Goal: Find specific page/section: Find specific page/section

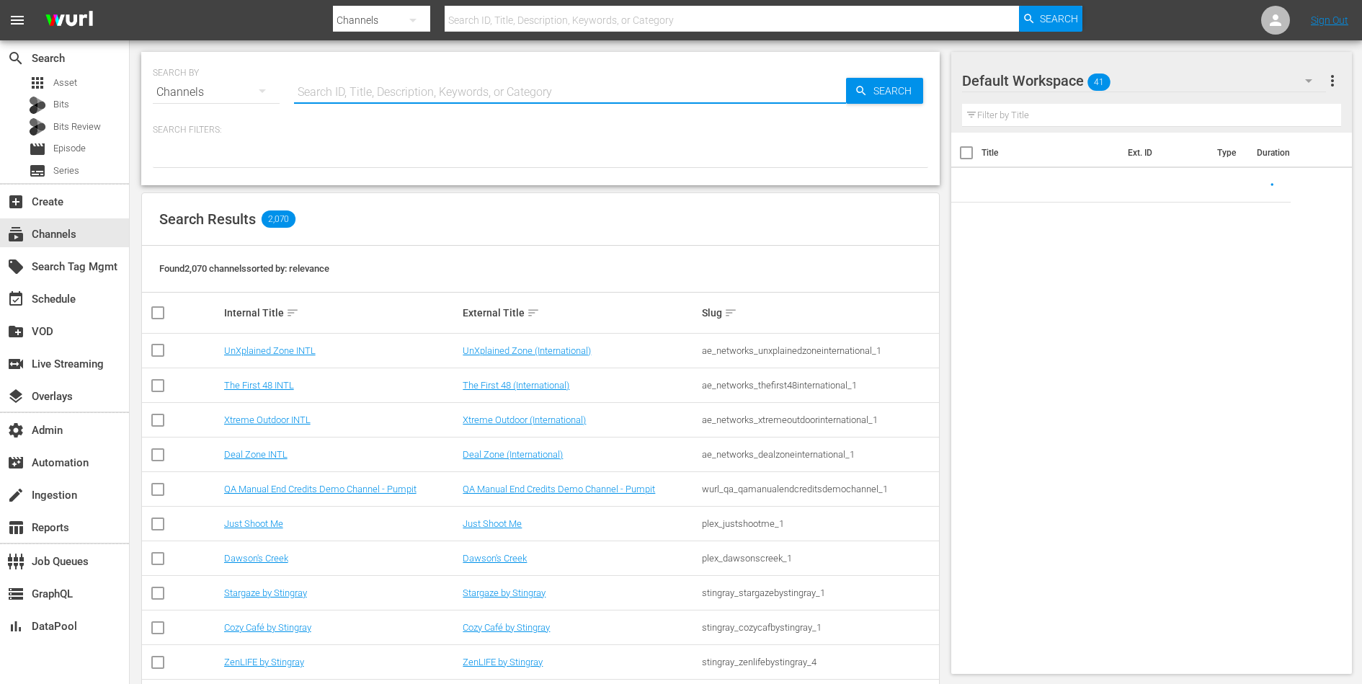
click at [416, 83] on input "text" at bounding box center [570, 92] width 552 height 35
paste input "amcpresents_1"
type input "amcpresents_1"
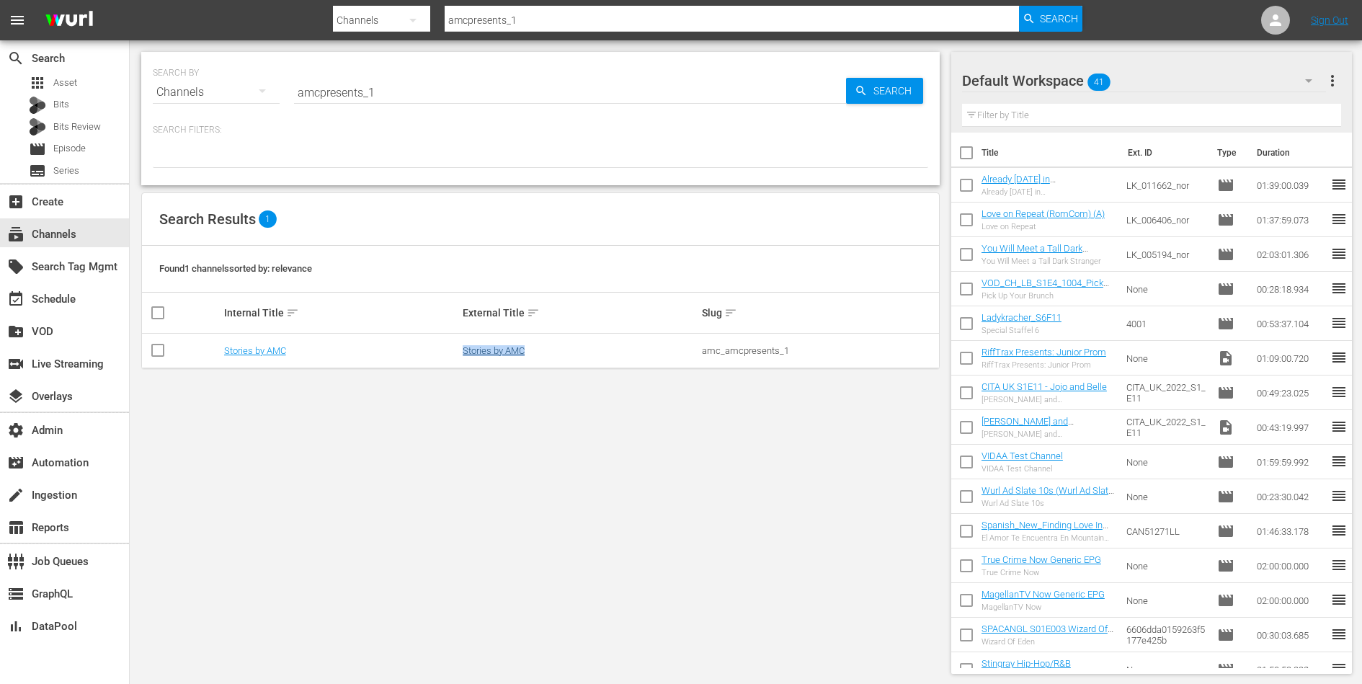
drag, startPoint x: 534, startPoint y: 349, endPoint x: 463, endPoint y: 349, distance: 70.6
click at [463, 349] on div "Stories by AMC" at bounding box center [580, 350] width 235 height 11
copy link "Stories by AMC"
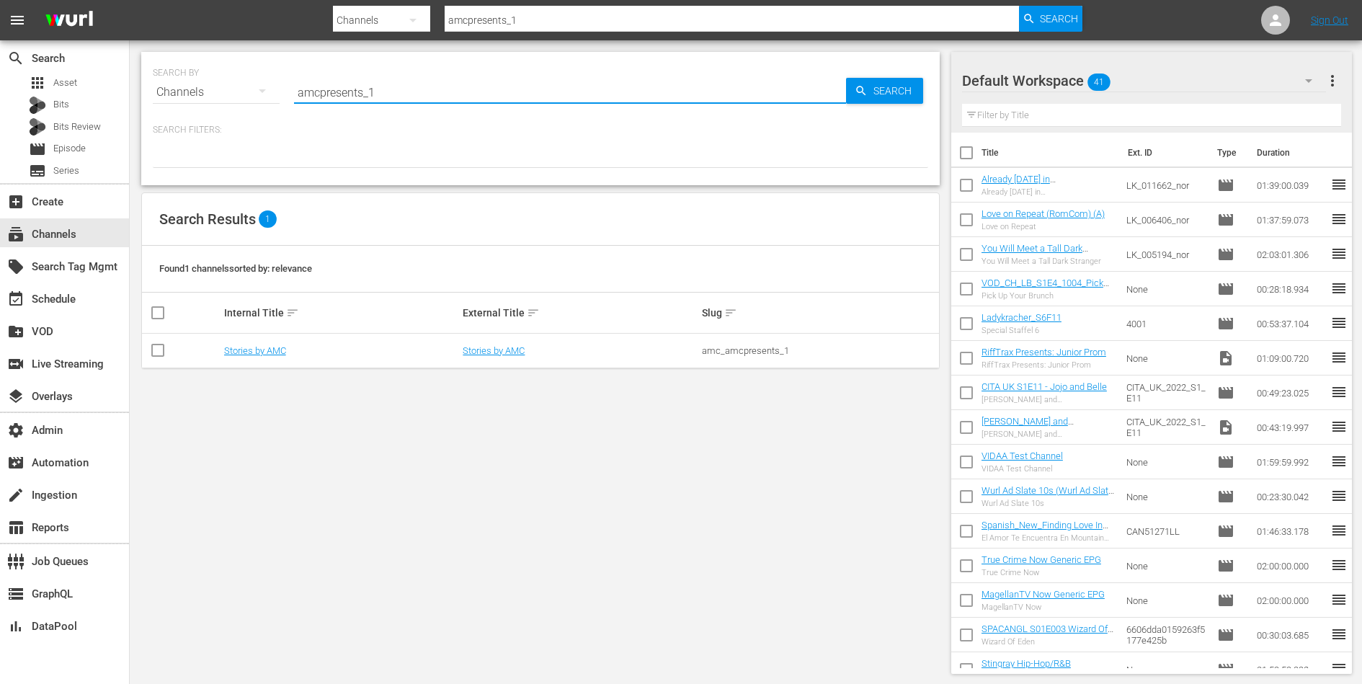
click at [435, 93] on input "amcpresents_1" at bounding box center [570, 92] width 552 height 35
paste input "bsolutereality"
type input "absolutereality_1"
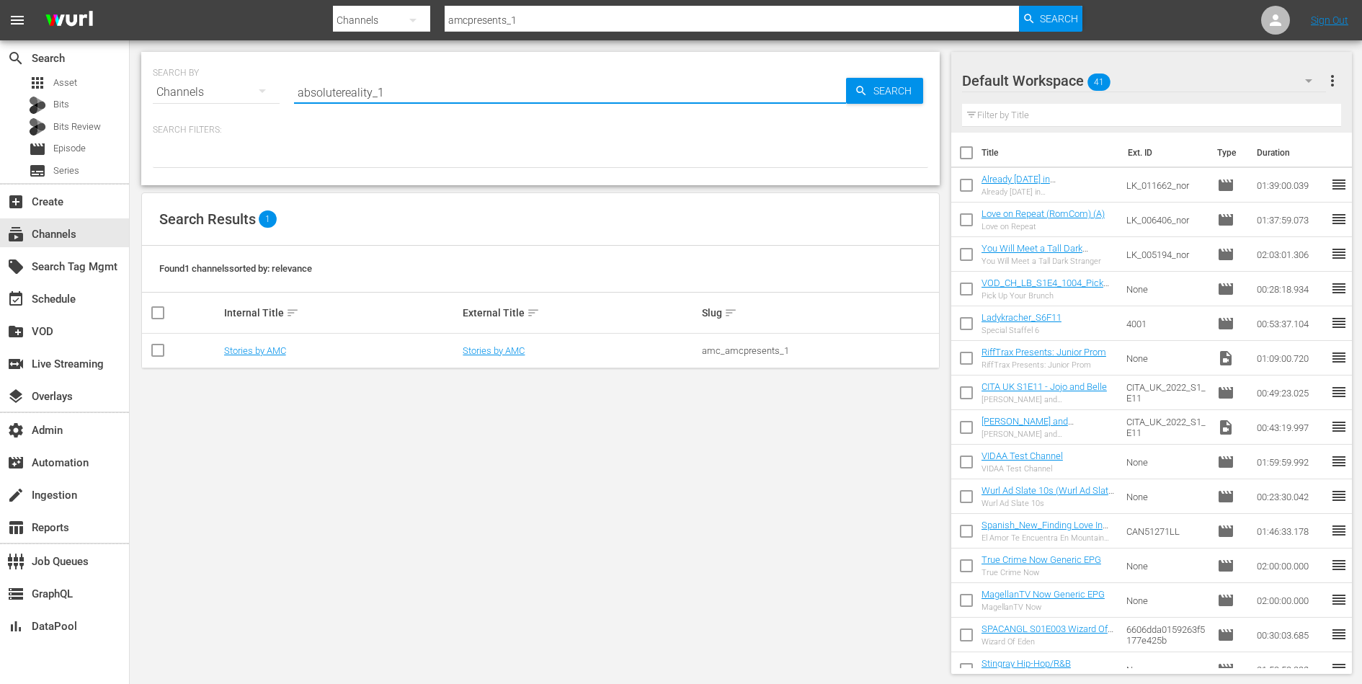
type input "absolutereality_1"
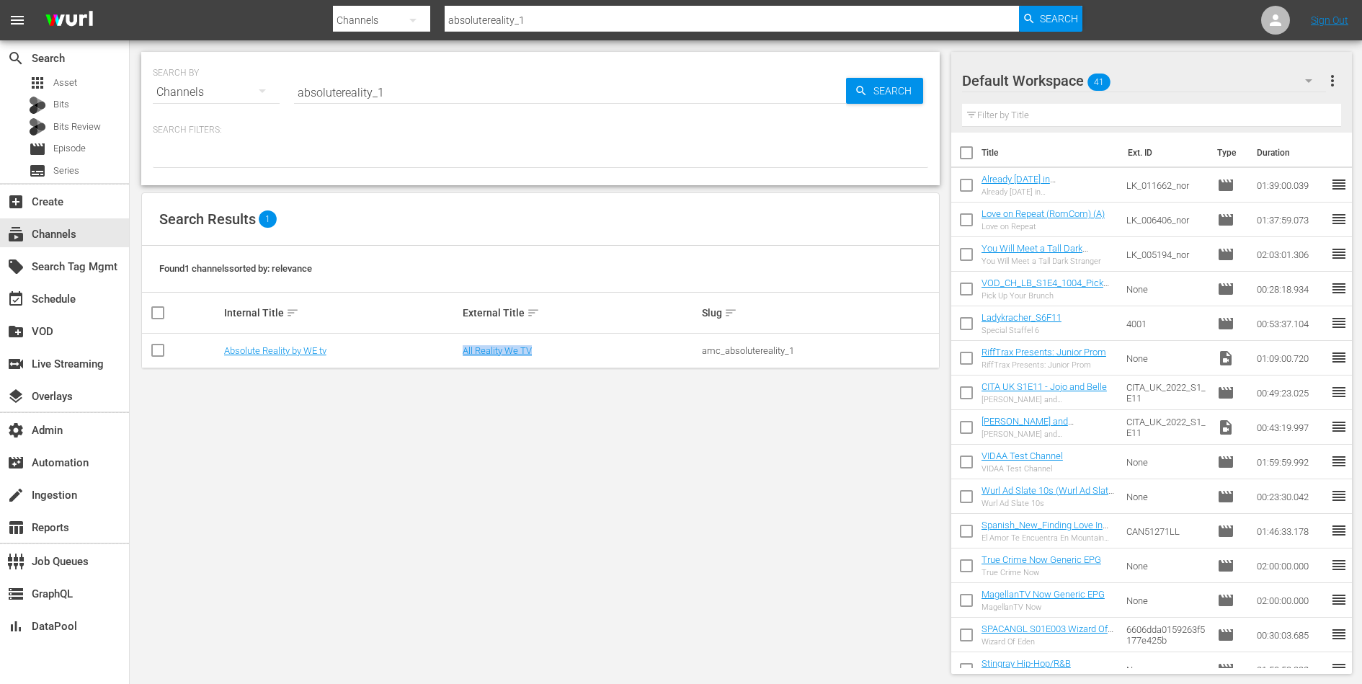
drag, startPoint x: 536, startPoint y: 347, endPoint x: 461, endPoint y: 349, distance: 75.0
click at [461, 349] on td "All Reality We TV" at bounding box center [579, 351] width 239 height 35
copy link "All Reality We TV"
click at [548, 94] on input "absolutereality_1" at bounding box center [570, 92] width 552 height 35
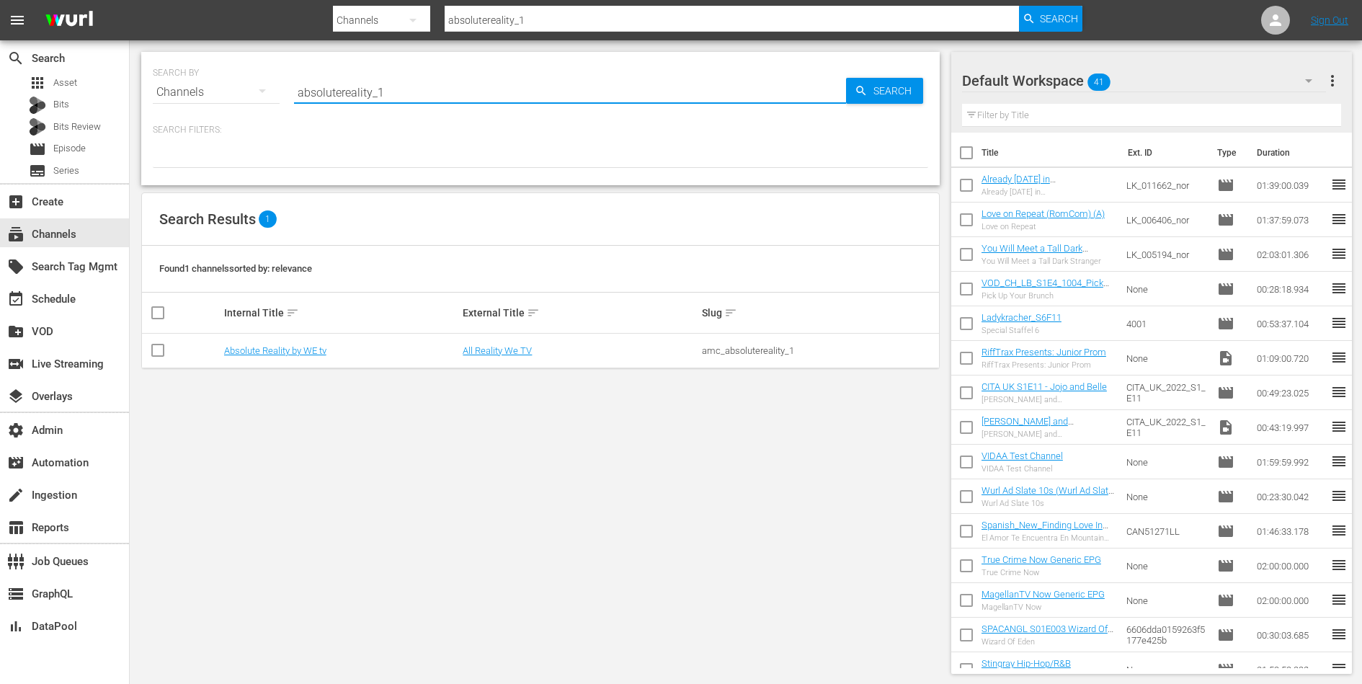
click at [548, 94] on input "absolutereality_1" at bounding box center [570, 92] width 552 height 35
paste input "rushbyamc"
type input "rushbyamc_1"
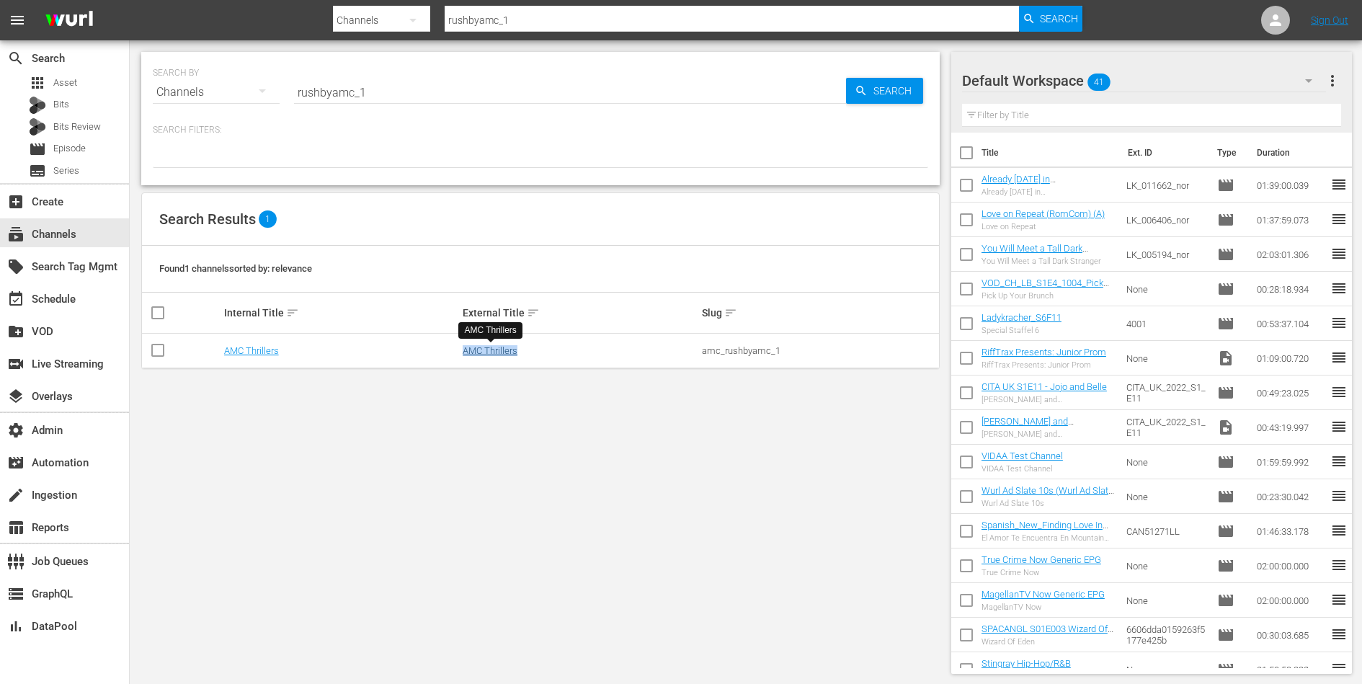
drag, startPoint x: 519, startPoint y: 346, endPoint x: 465, endPoint y: 346, distance: 53.3
click at [465, 346] on div "AMC Thrillers" at bounding box center [580, 350] width 235 height 11
copy link "AMC Thrillers"
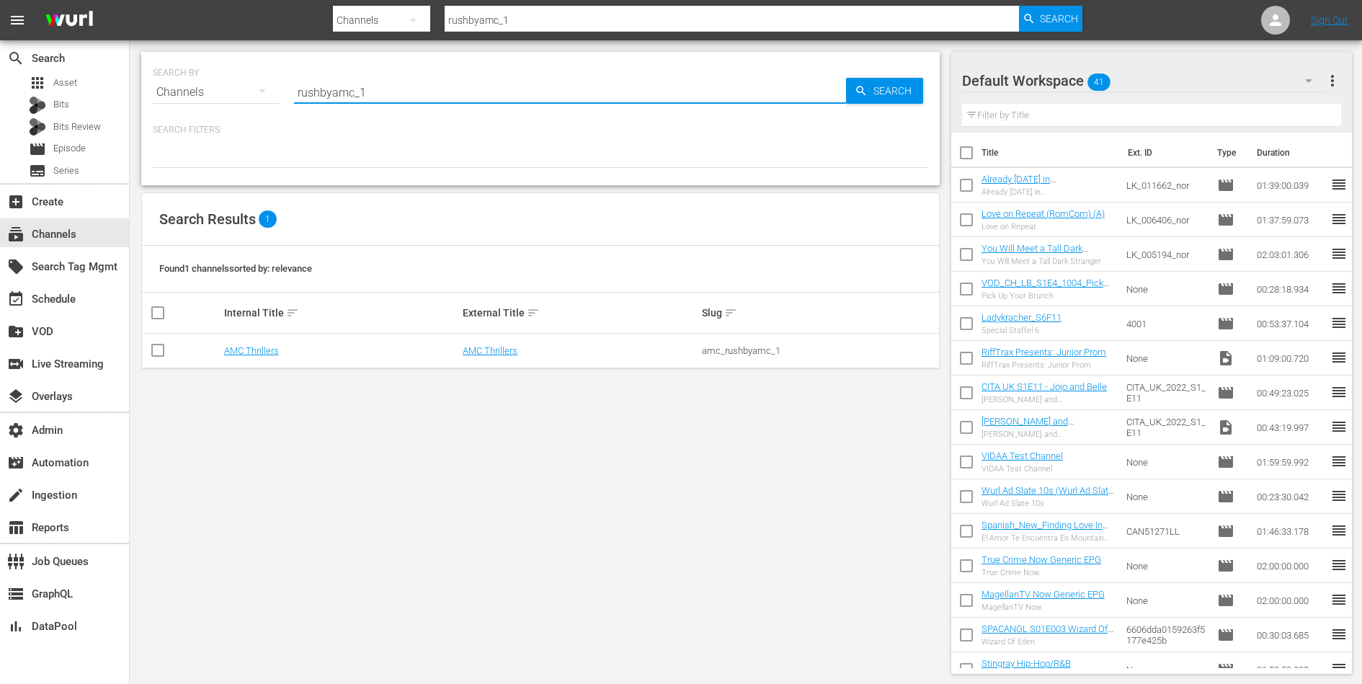
click at [514, 83] on input "rushbyamc_1" at bounding box center [570, 92] width 552 height 35
paste input "twdfanexperience_1_"
type input "twdfanexperience_1_"
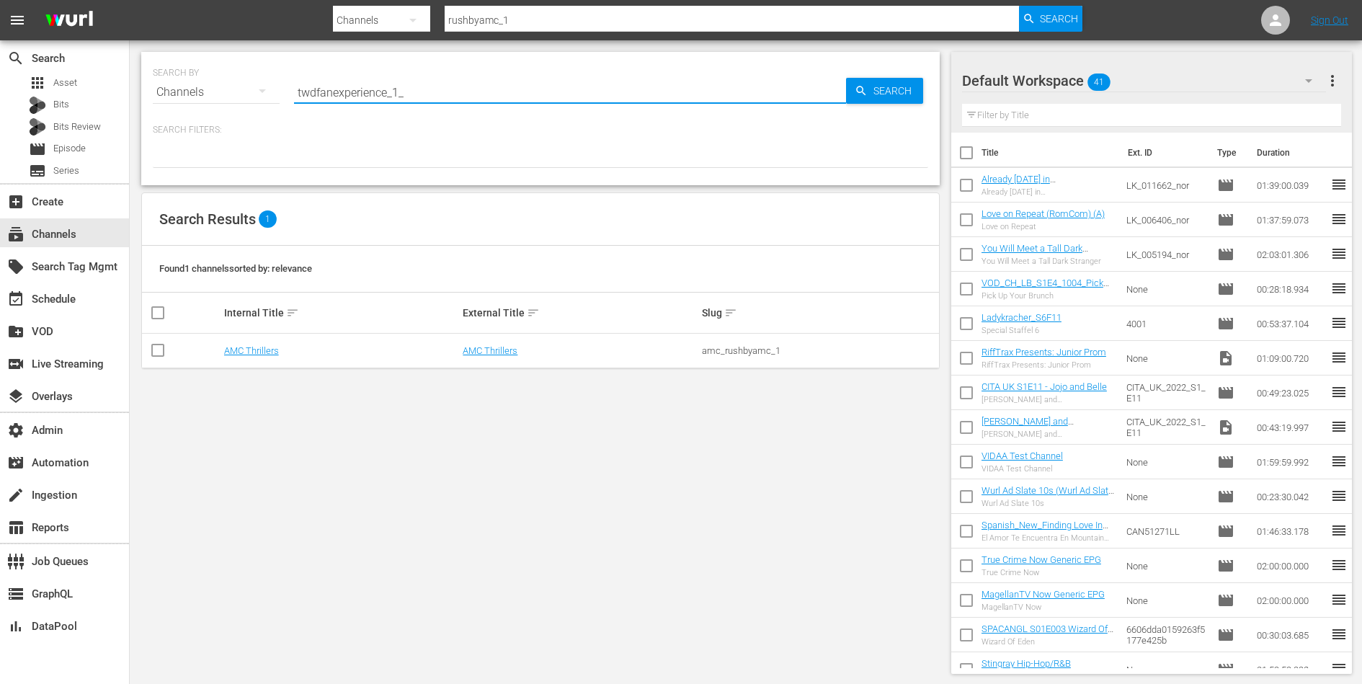
type input "twdfanexperience_1_"
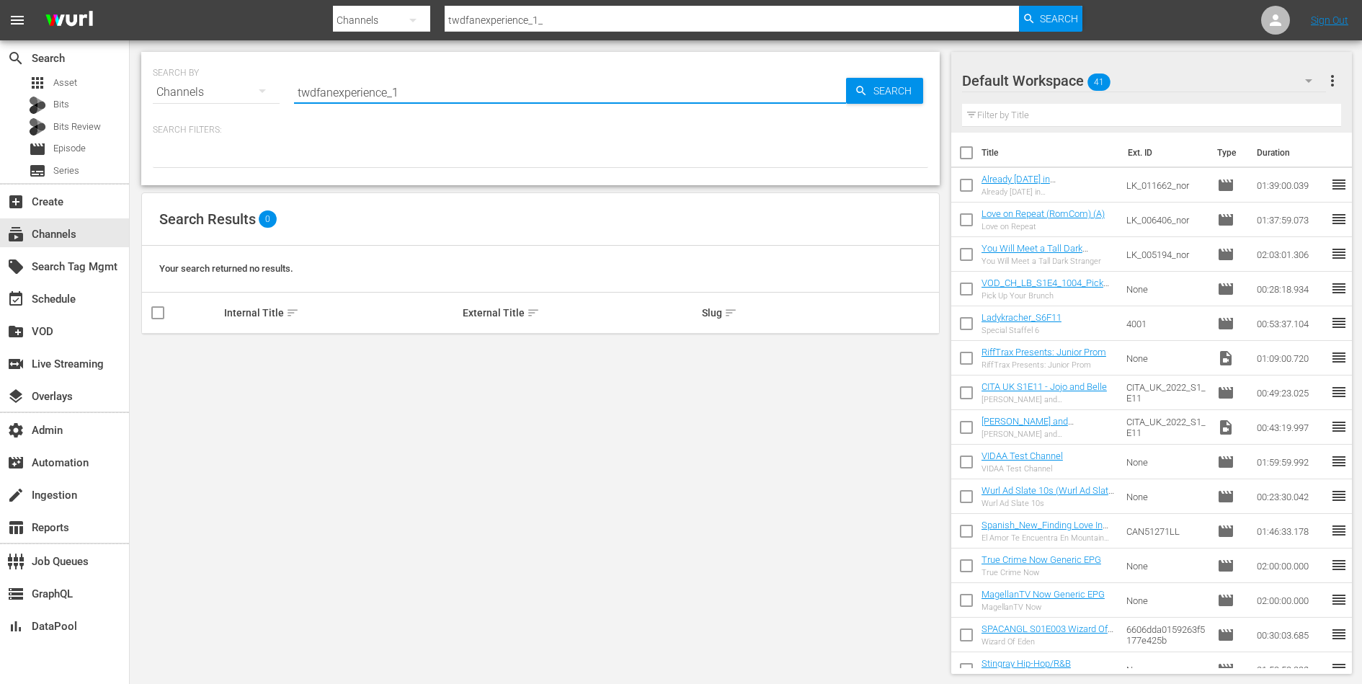
type input "twdfanexperience_1"
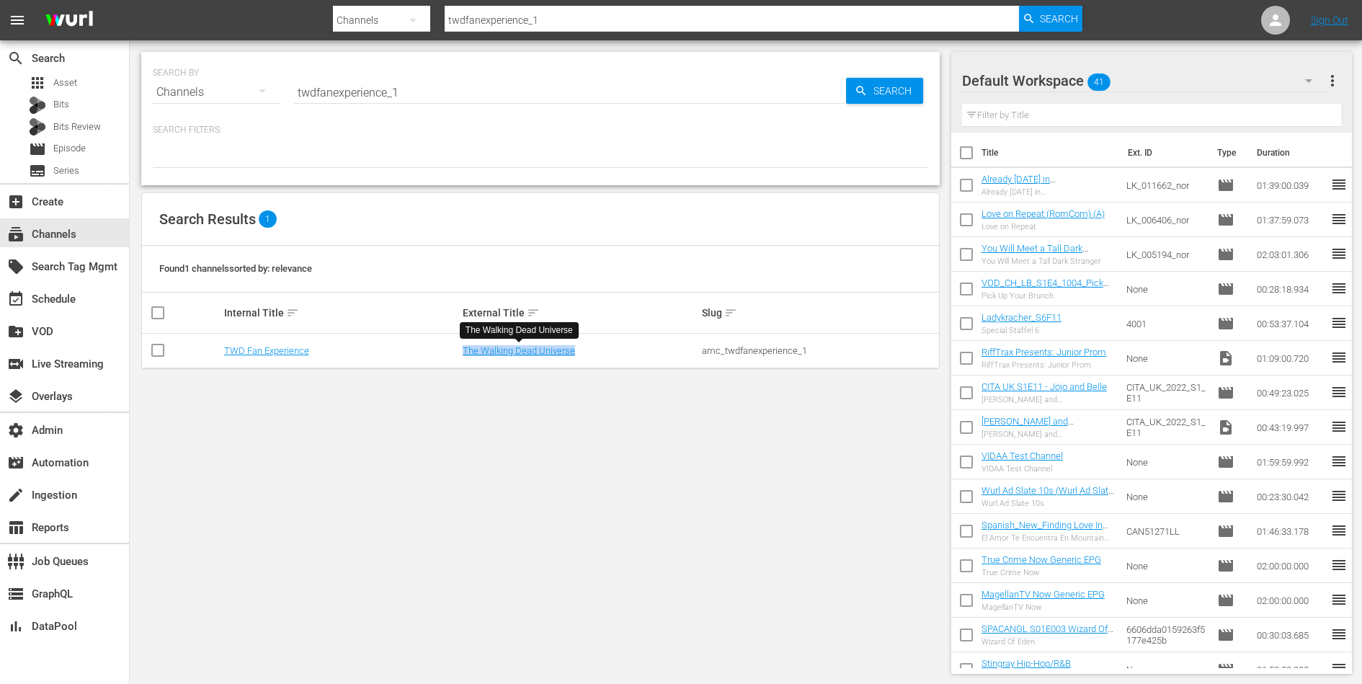
drag, startPoint x: 580, startPoint y: 348, endPoint x: 461, endPoint y: 348, distance: 118.9
click at [461, 348] on td "The Walking Dead Universe" at bounding box center [579, 351] width 239 height 35
copy link "The Walking Dead Universe"
